Goal: Task Accomplishment & Management: Manage account settings

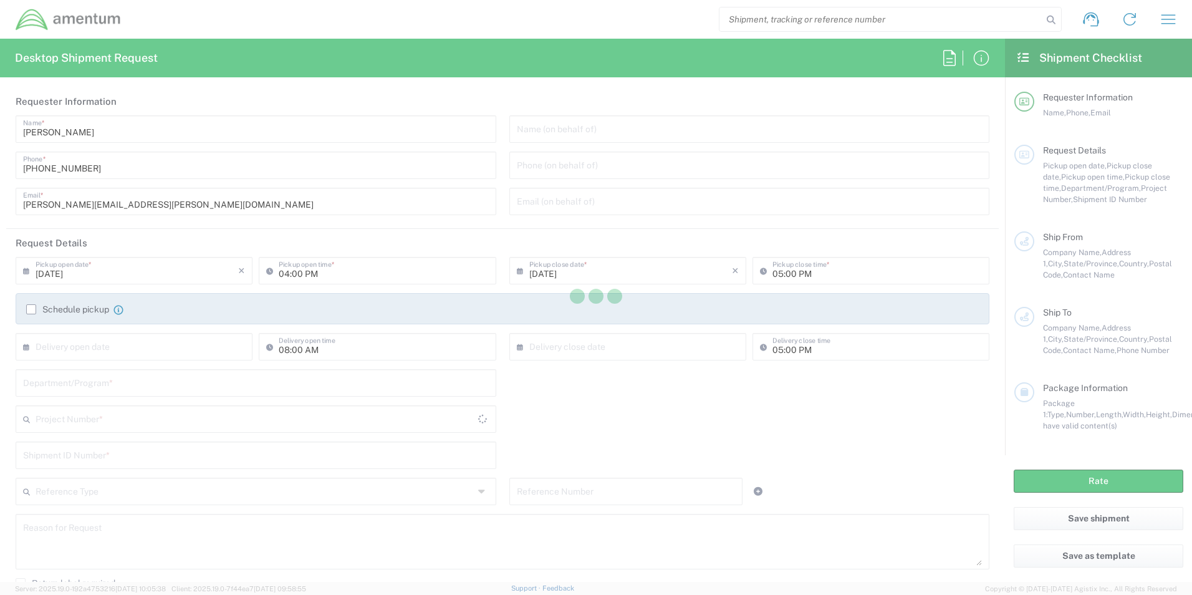
type input "United States"
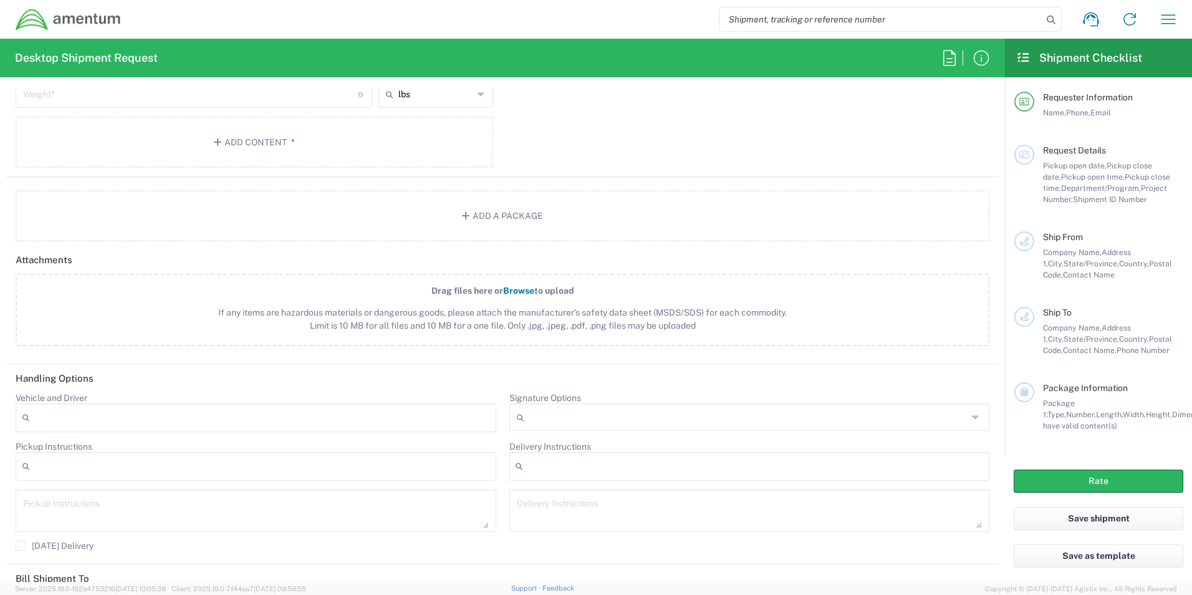
scroll to position [1415, 0]
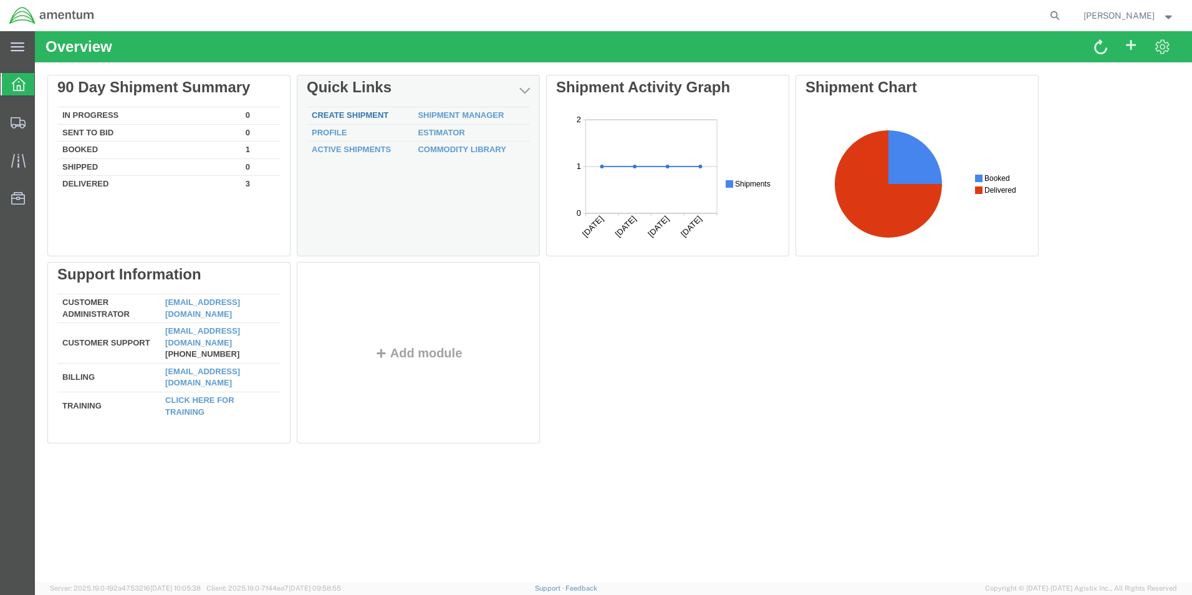
click at [361, 115] on div "Delete 90 Day Shipment Summary In Progress 0 Sent To Bid 0 Booked 1 Shipped 0 D…" at bounding box center [613, 262] width 1132 height 374
click at [361, 115] on link "Create Shipment" at bounding box center [350, 114] width 77 height 9
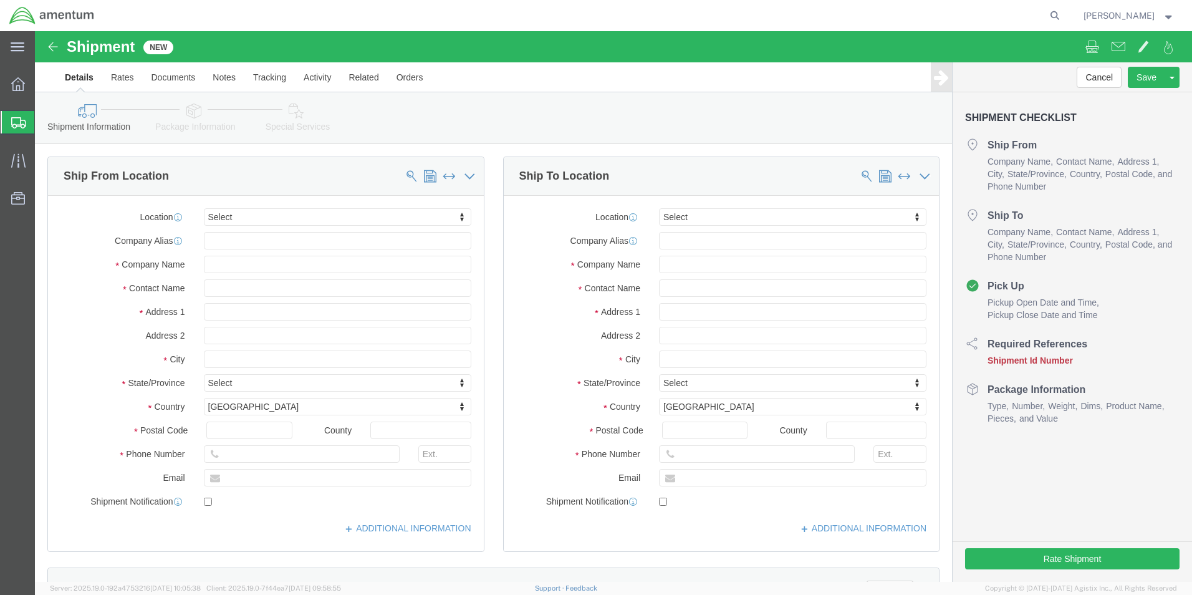
select select
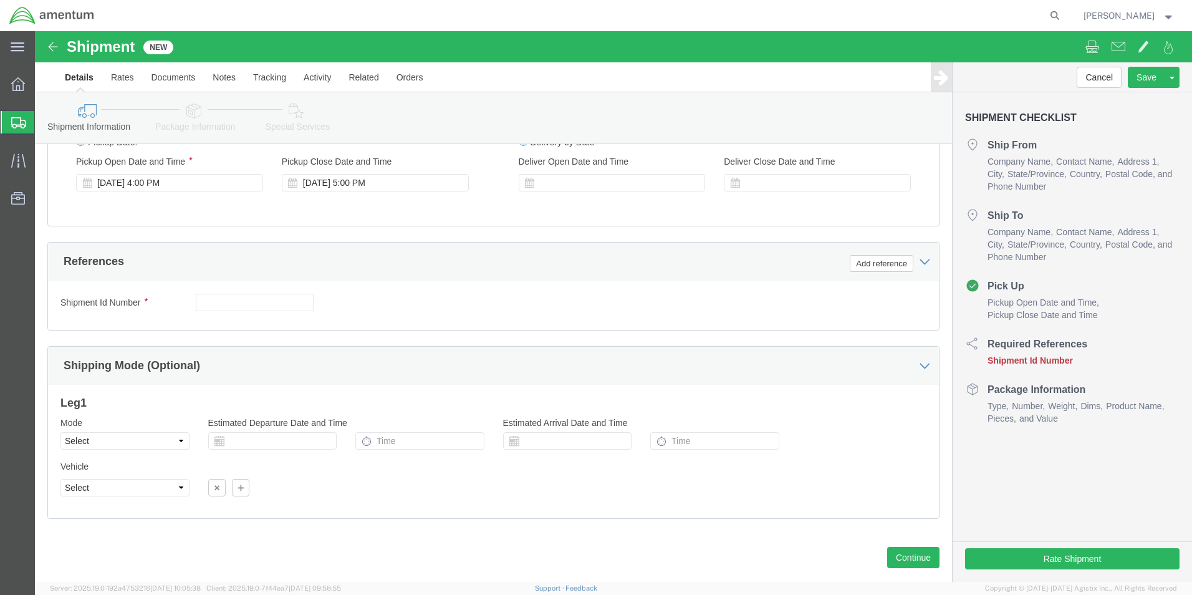
scroll to position [763, 0]
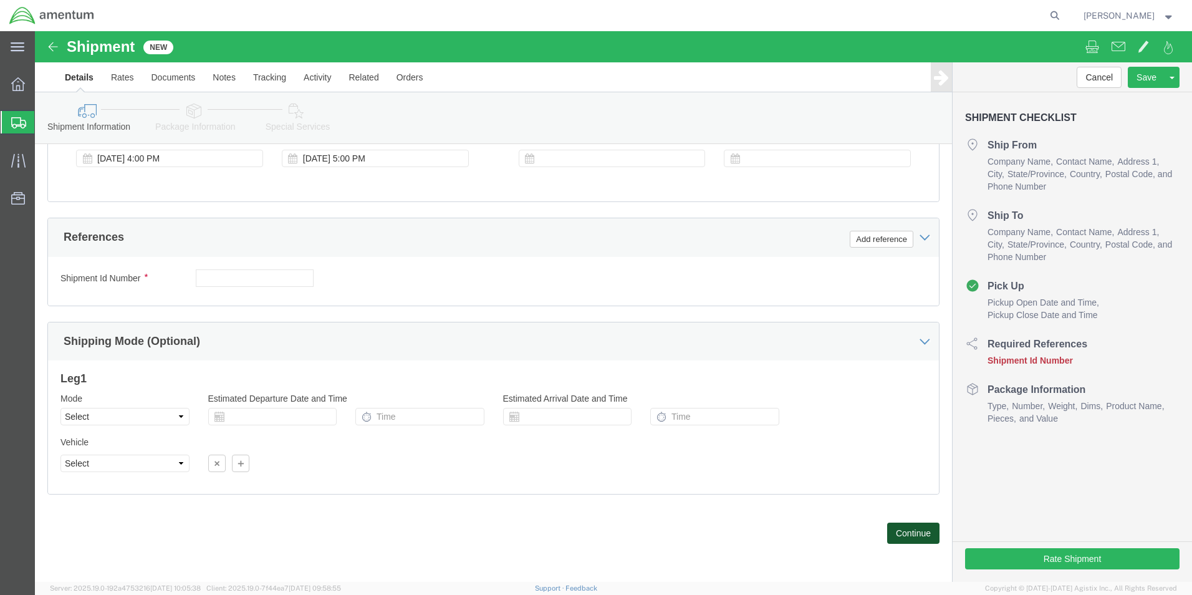
click button "Continue"
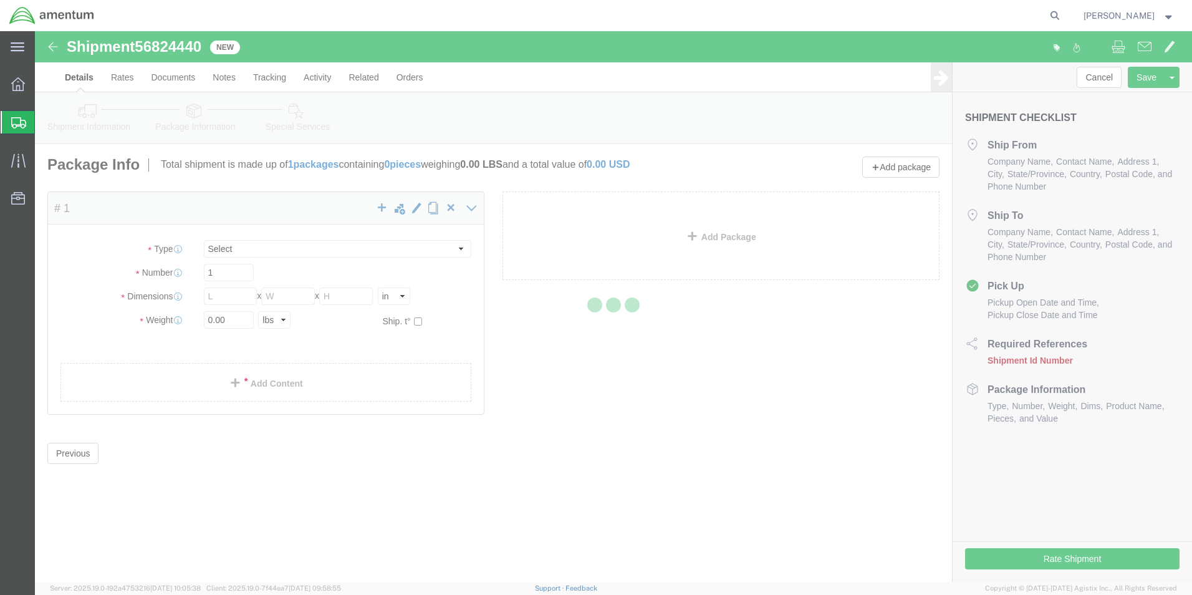
select select "CBOX"
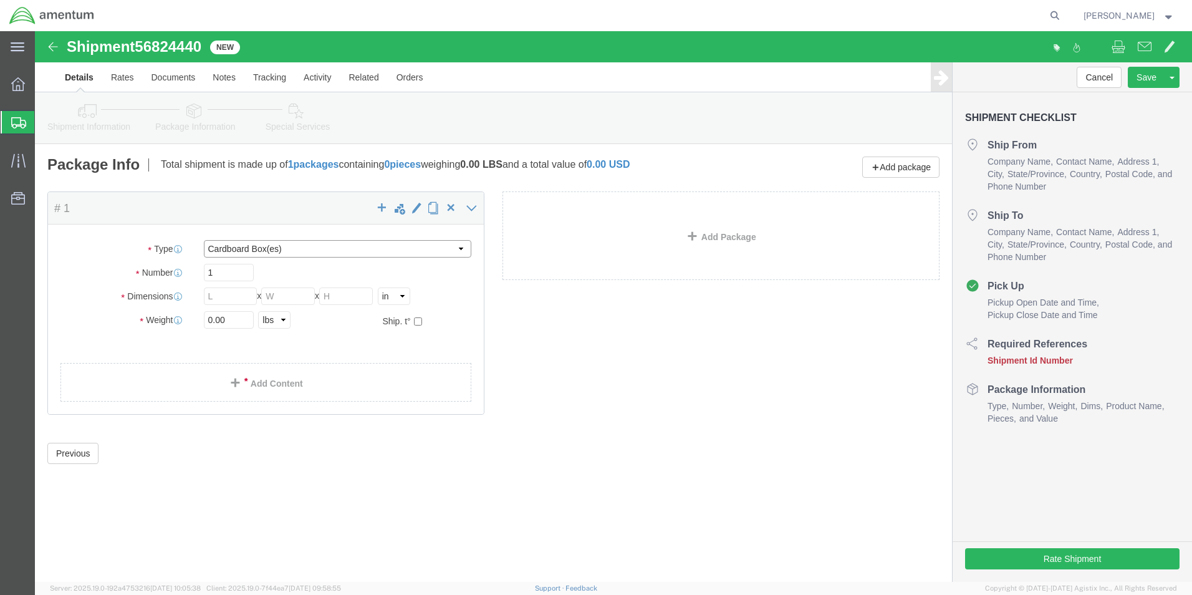
click select "Select BCK Boxes Bale(s) Basket(s) Bolt(s) Bottle(s) Buckets Bulk Bundle(s) Can…"
click link "Add Package"
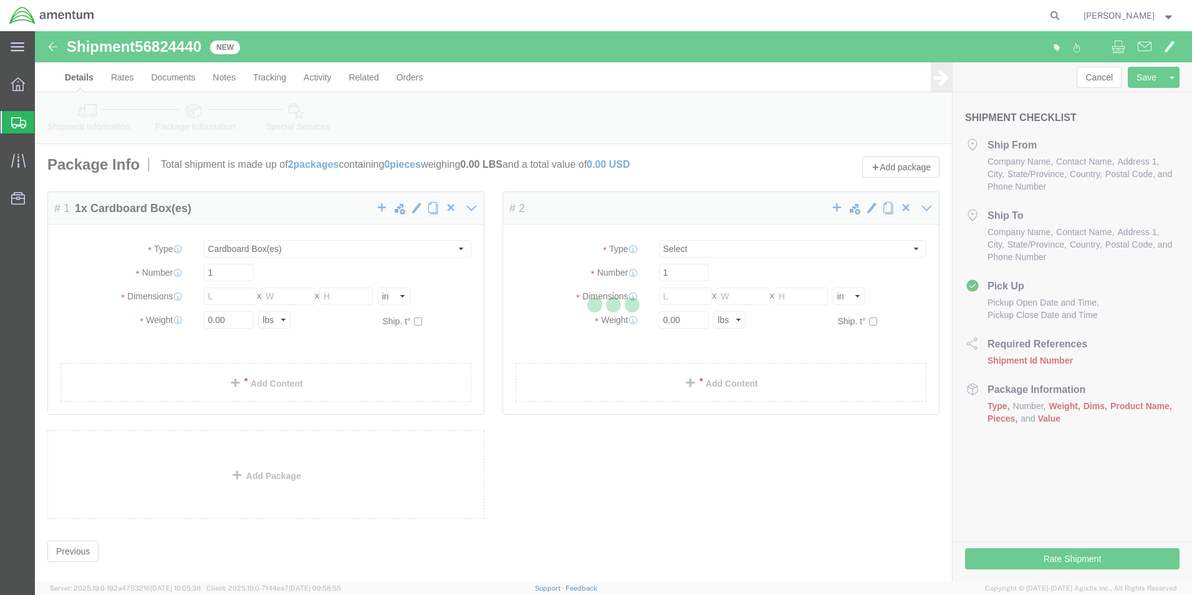
select select "CBOX"
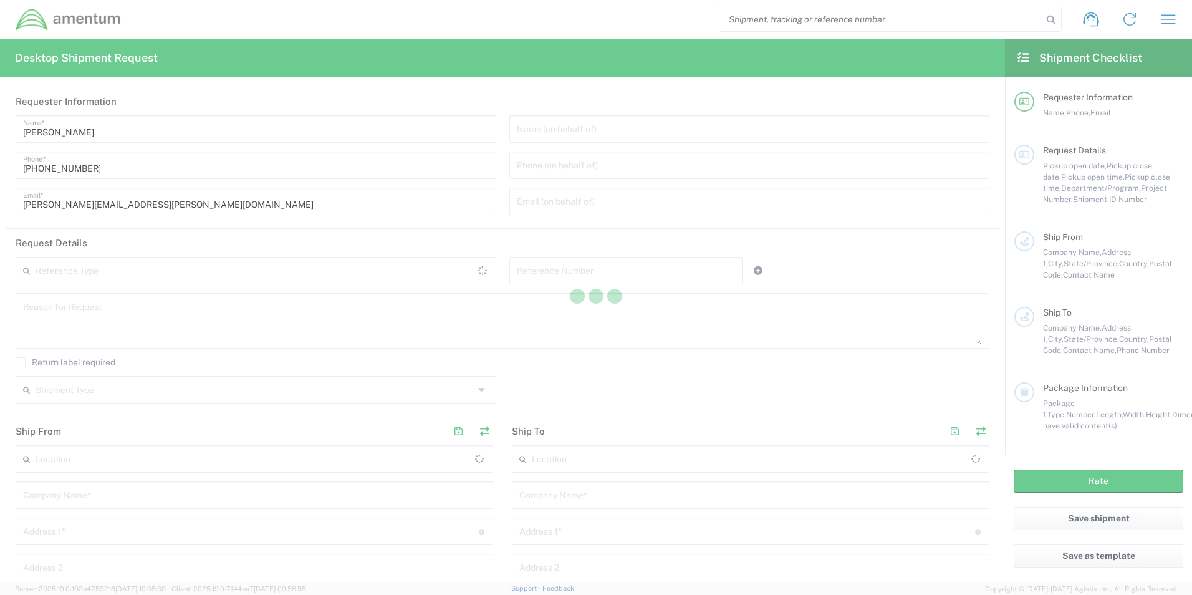
type input "United States"
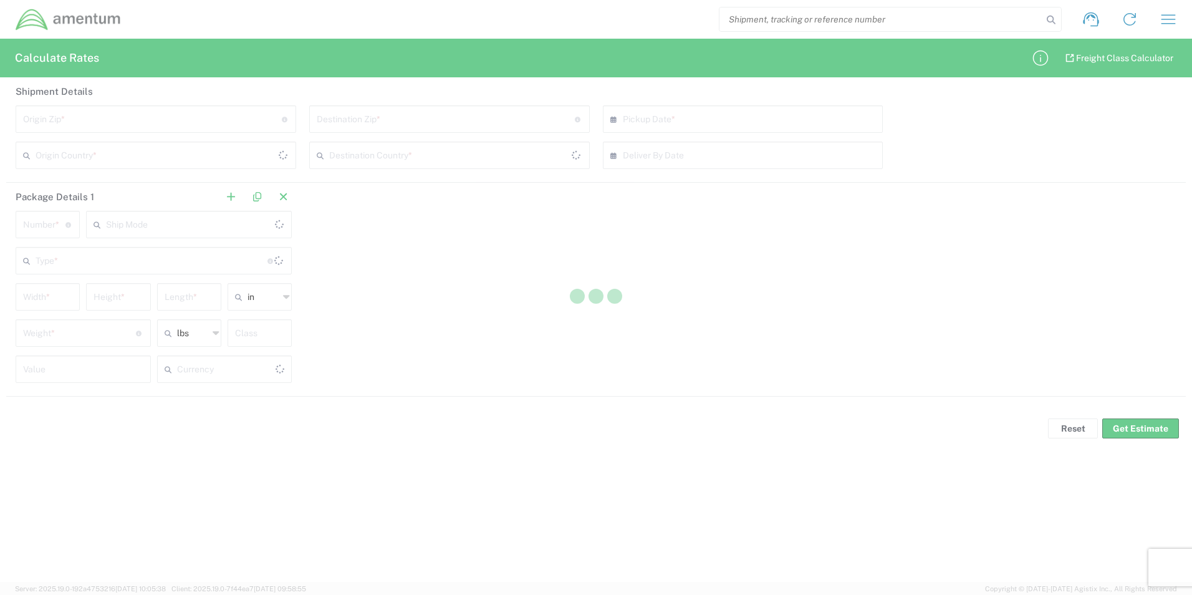
type input "US Dollar"
type input "United States"
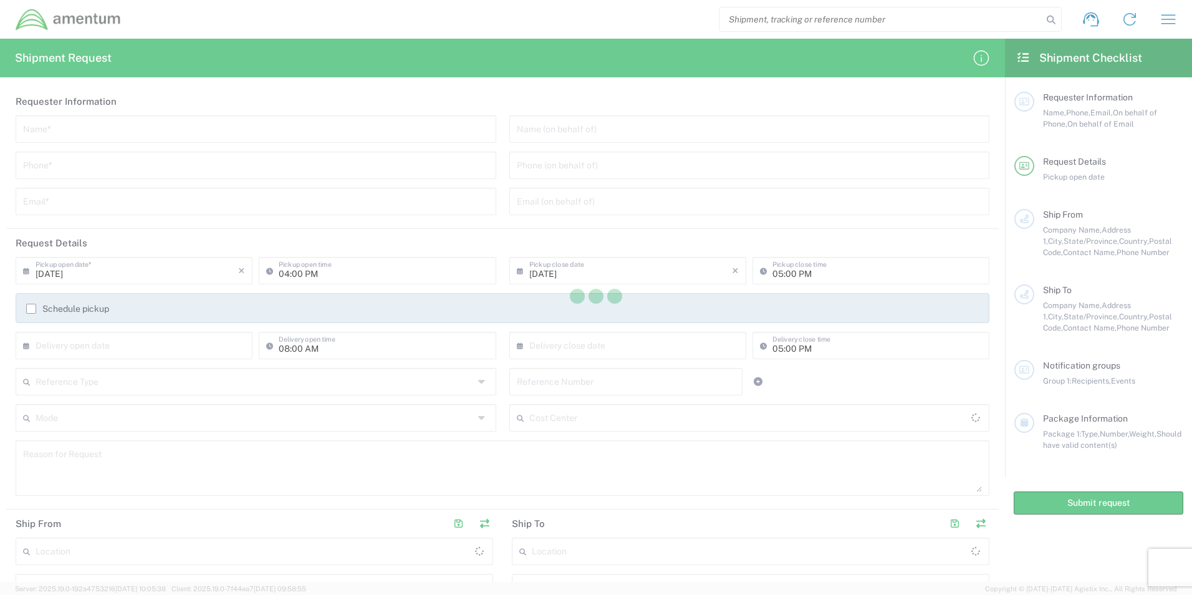
type input "[GEOGRAPHIC_DATA]"
type input "United States"
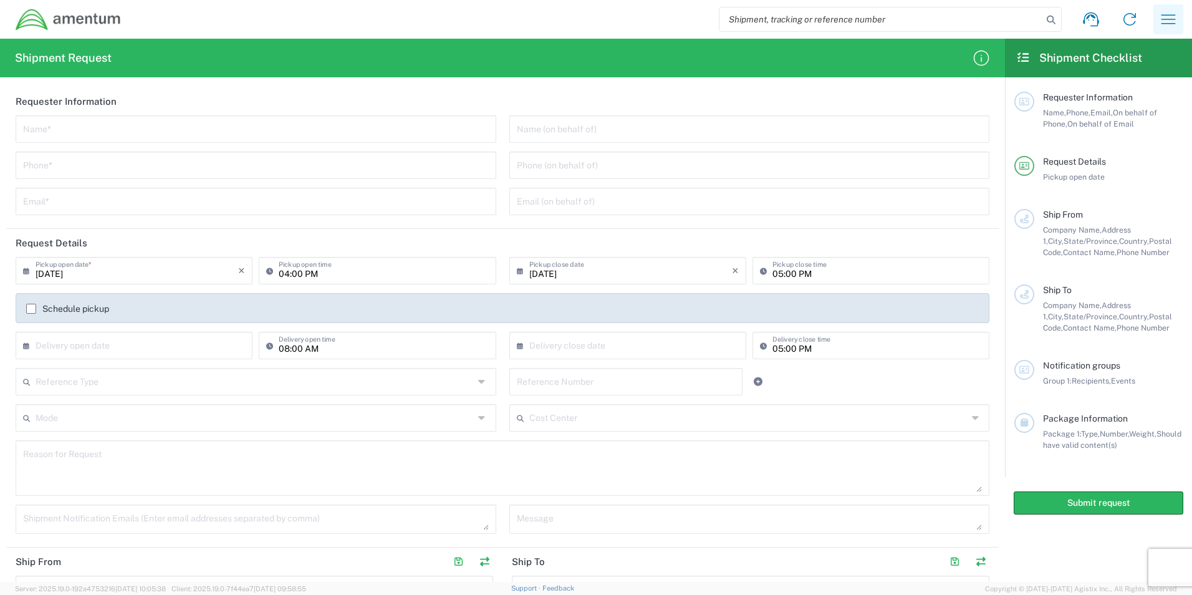
click at [1167, 26] on icon "button" at bounding box center [1168, 19] width 20 height 20
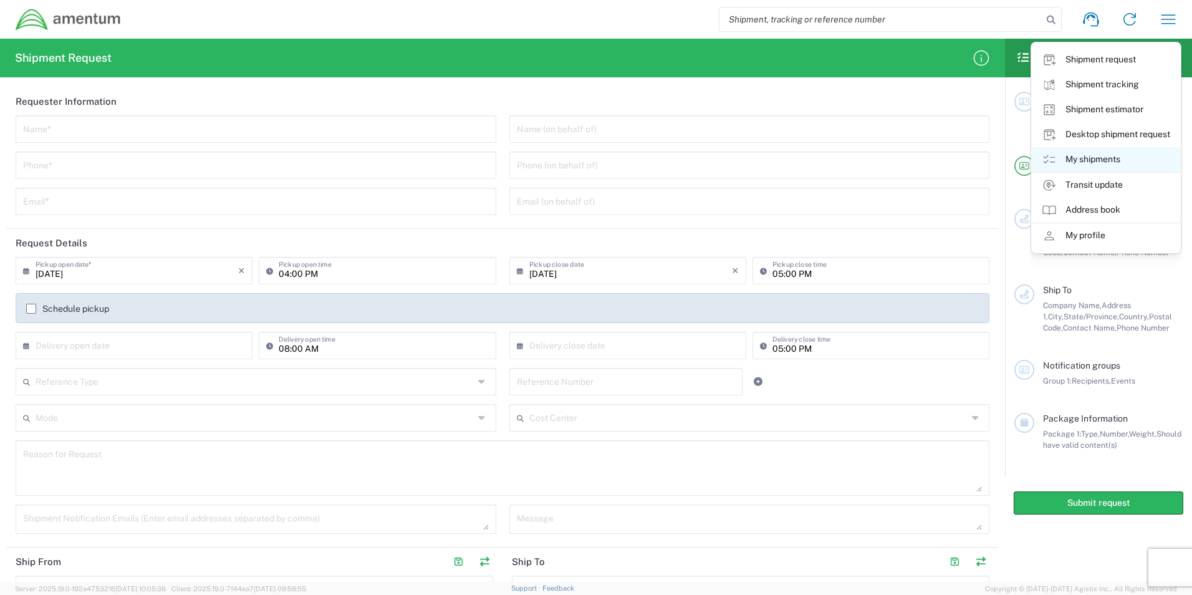
click at [1088, 158] on link "My shipments" at bounding box center [1106, 159] width 148 height 25
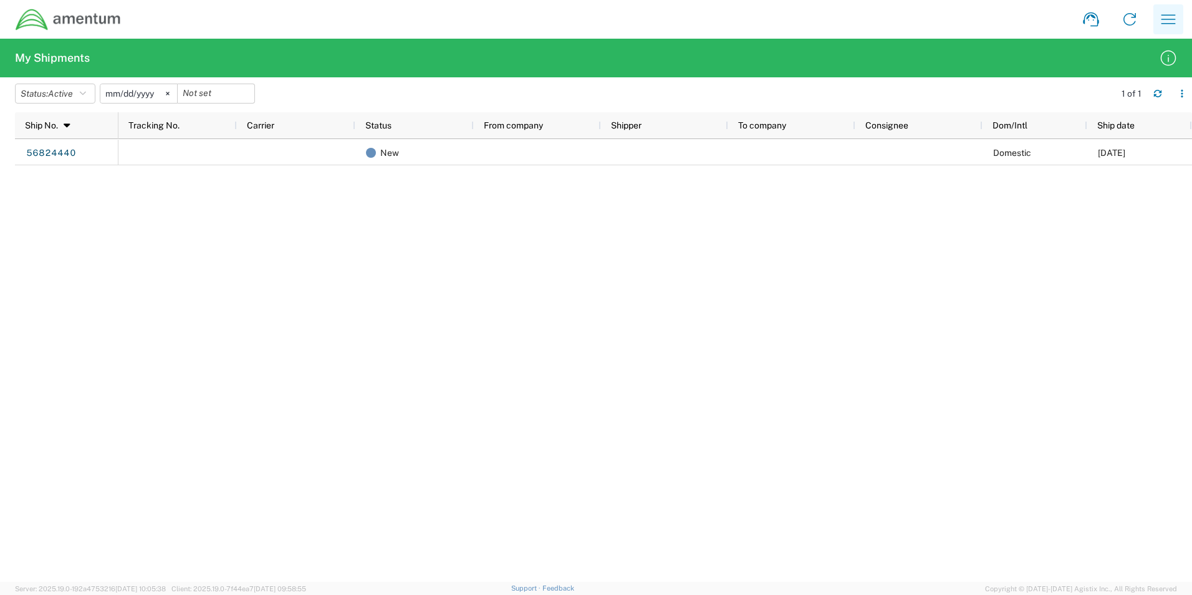
click at [1170, 12] on icon "button" at bounding box center [1168, 19] width 20 height 20
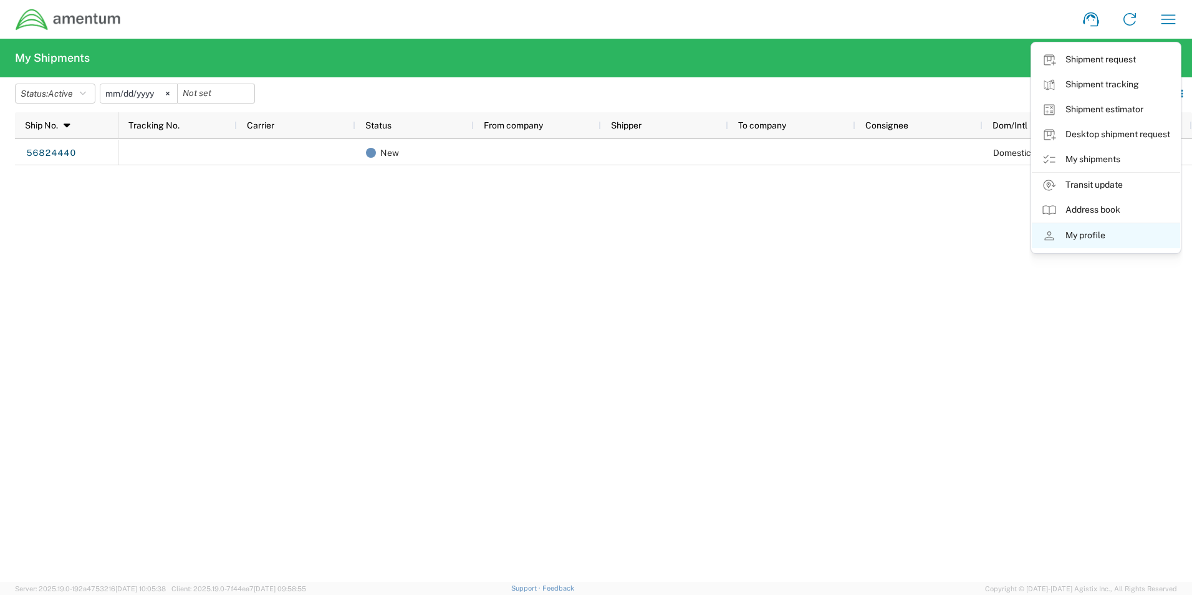
click at [1073, 233] on link "My profile" at bounding box center [1106, 235] width 148 height 25
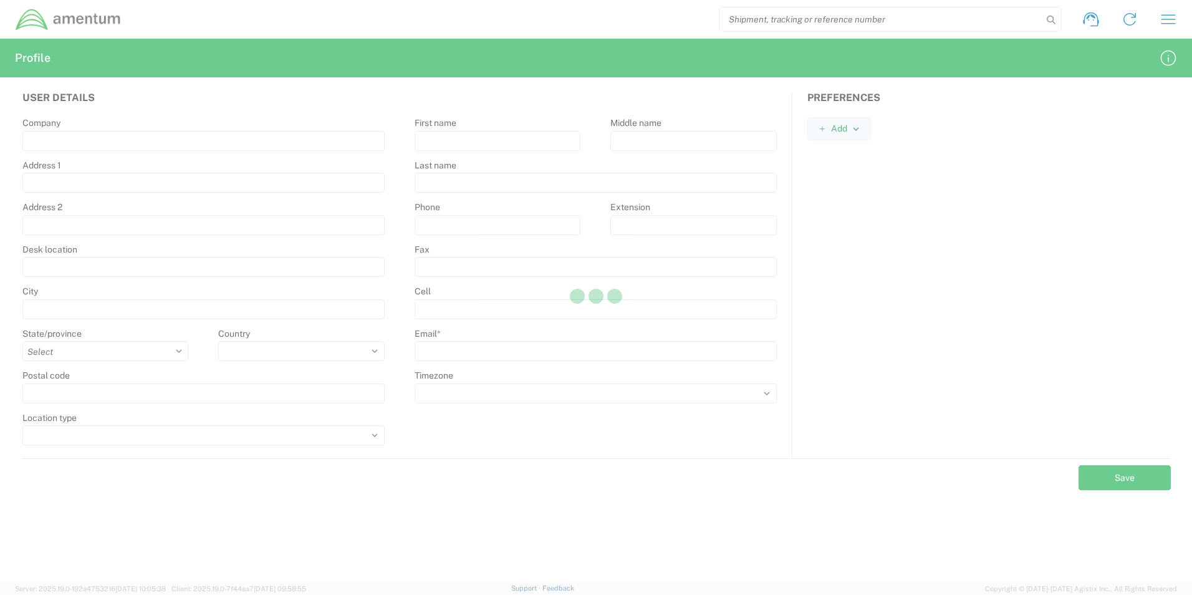
type input "Amentum Services, Inc"
type input "13500 Heritage Pkwy"
type input "Fort Worth"
select select
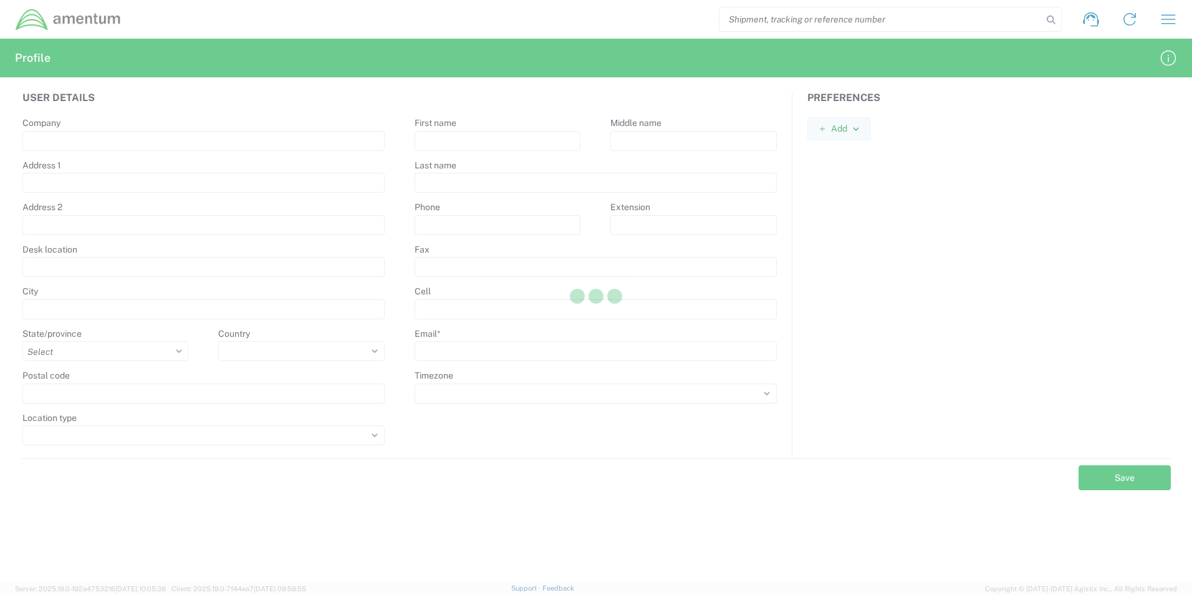
type input "76177"
select select
type input "Deborah"
type input "Fischer"
type input "1-682-426-3967"
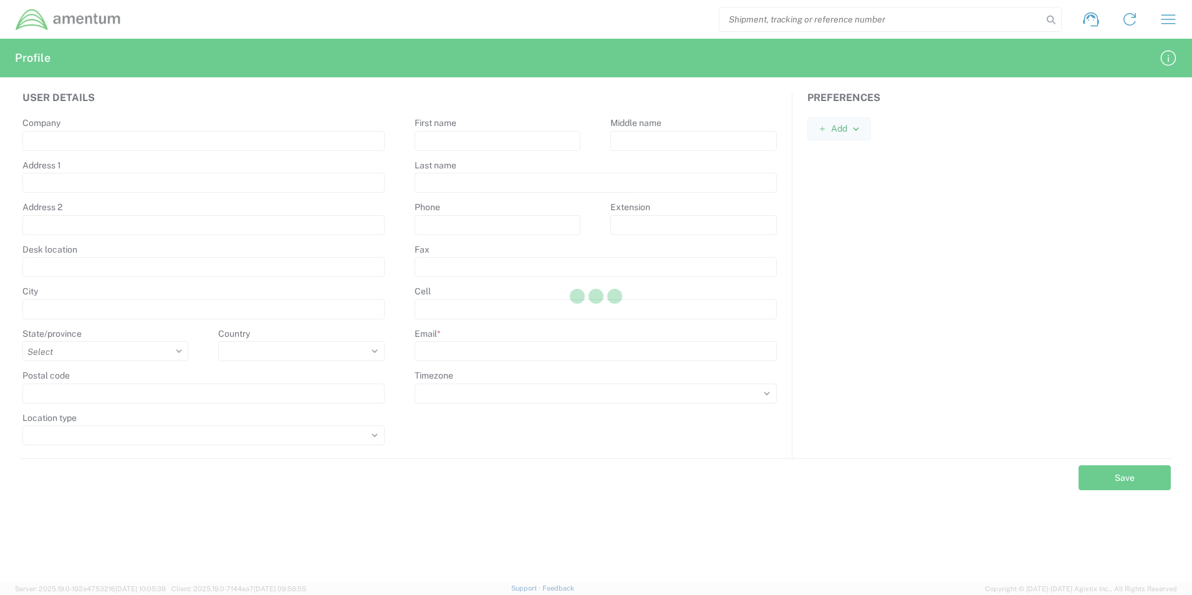
type input "deborah.fischer@amentum.com"
select select
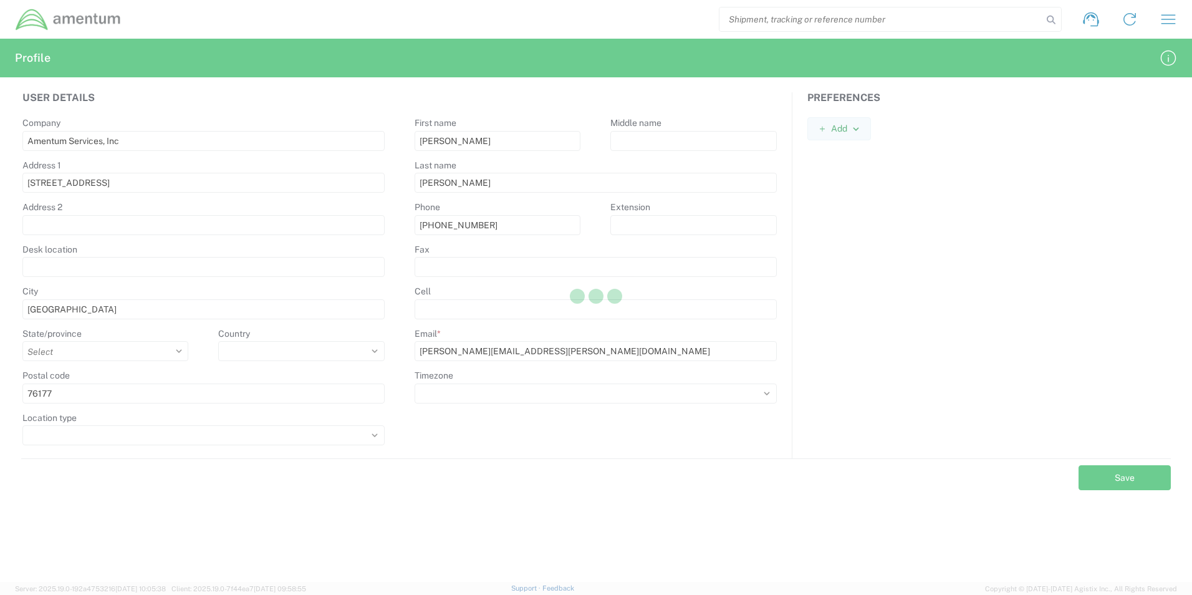
select select "Plain"
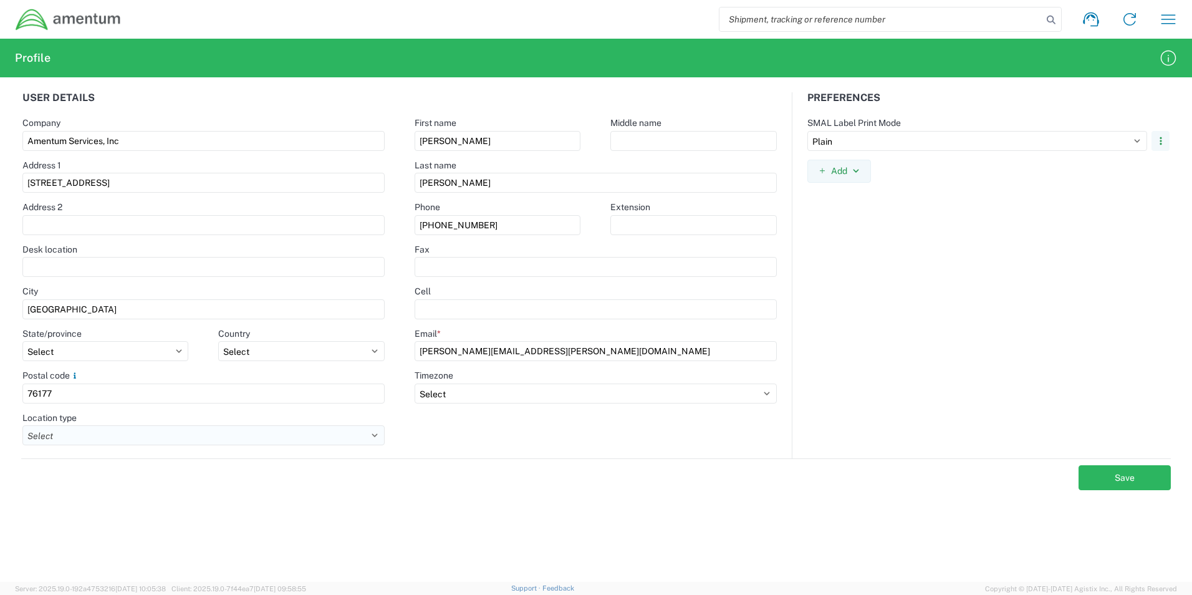
click at [378, 437] on select "Select Business No Loading Dock Business (General) Business with Loading Dock C…" at bounding box center [203, 435] width 363 height 20
click at [372, 486] on div "Save" at bounding box center [595, 474] width 1149 height 32
click at [1162, 23] on icon "button" at bounding box center [1168, 19] width 20 height 20
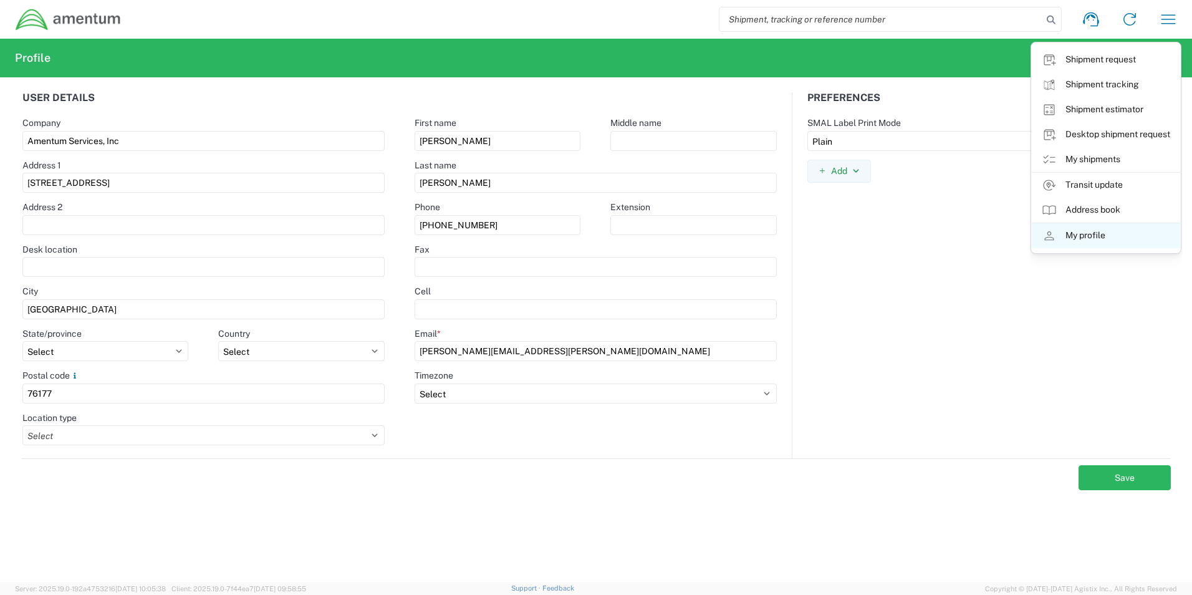
click at [1080, 234] on link "My profile" at bounding box center [1106, 235] width 148 height 25
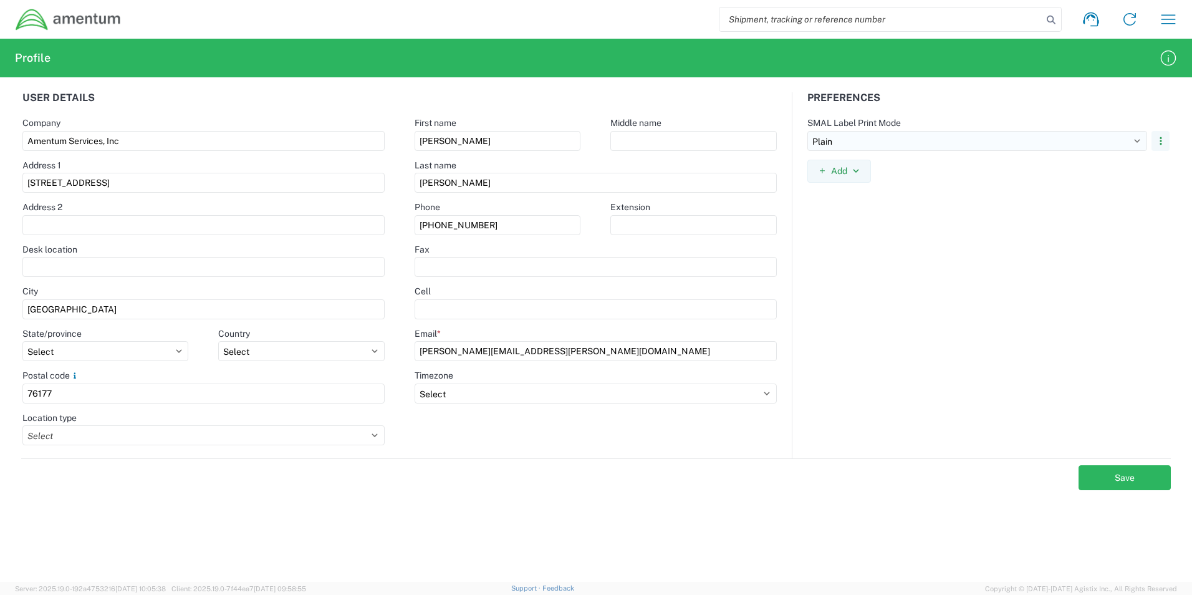
click at [1137, 139] on select "Select Plain Thermal" at bounding box center [977, 141] width 340 height 20
click at [1137, 140] on select "Select Plain Thermal" at bounding box center [977, 141] width 340 height 20
click at [1168, 19] on icon "button" at bounding box center [1168, 19] width 20 height 20
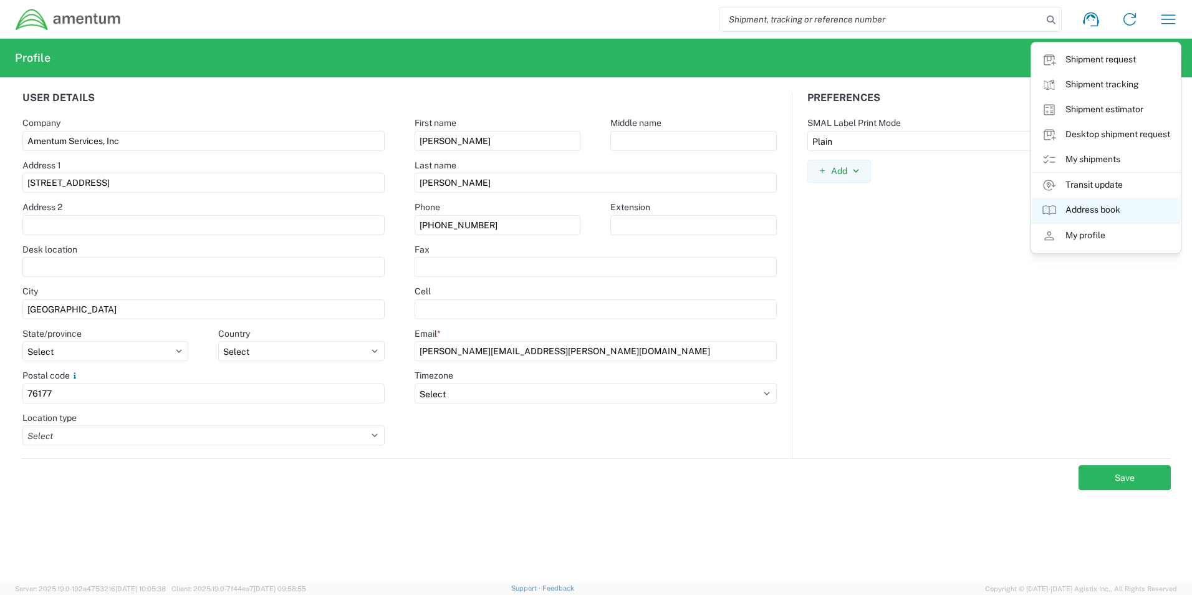
click at [1101, 209] on link "Address book" at bounding box center [1106, 210] width 148 height 25
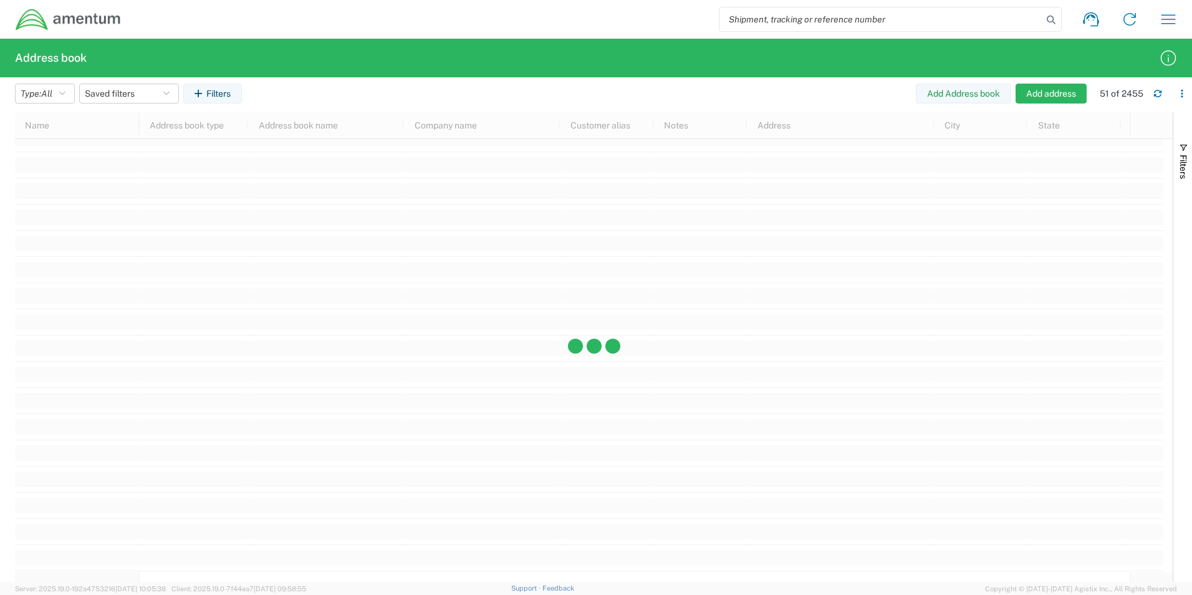
scroll to position [1434, 0]
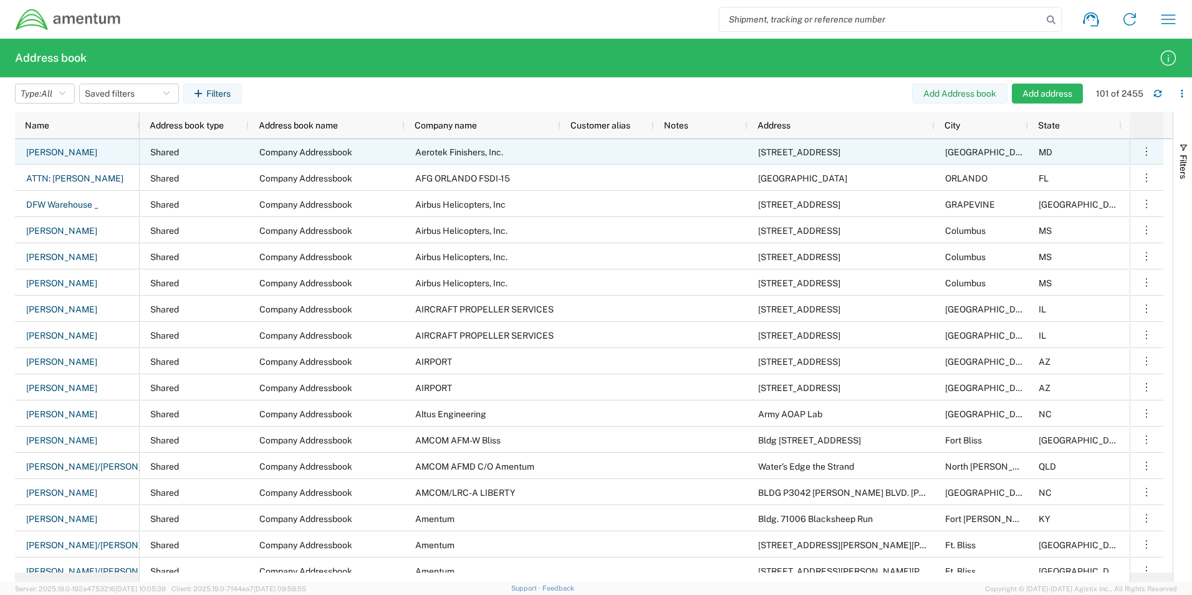
scroll to position [436, 0]
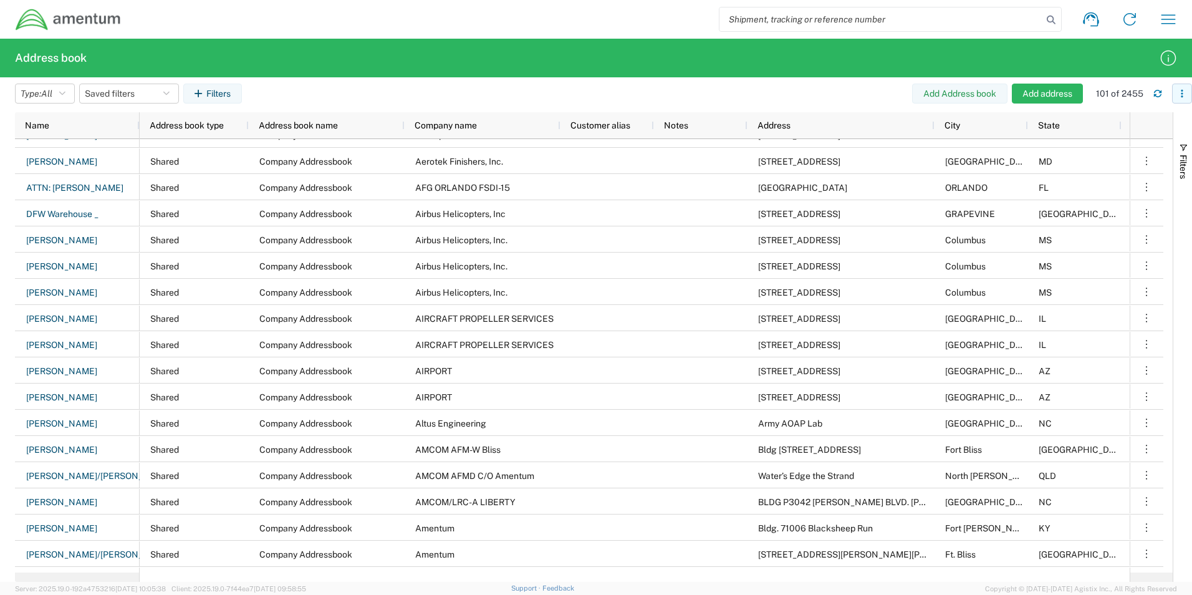
click at [1180, 89] on icon "button" at bounding box center [1182, 93] width 9 height 9
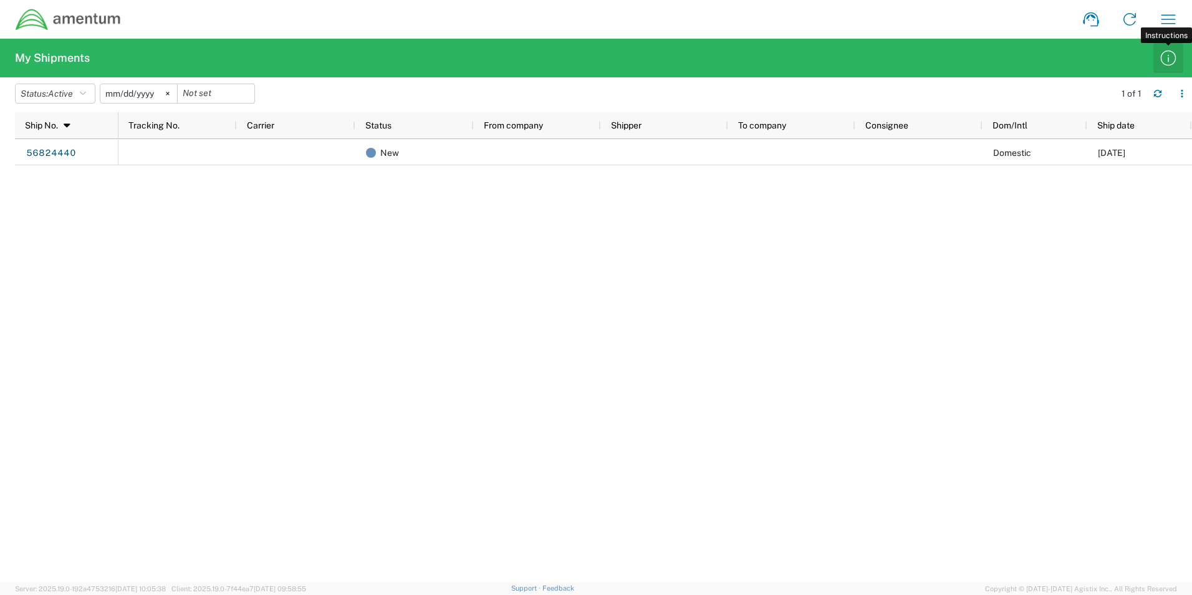
click at [1165, 53] on icon "button" at bounding box center [1168, 58] width 20 height 20
